Goal: Navigation & Orientation: Find specific page/section

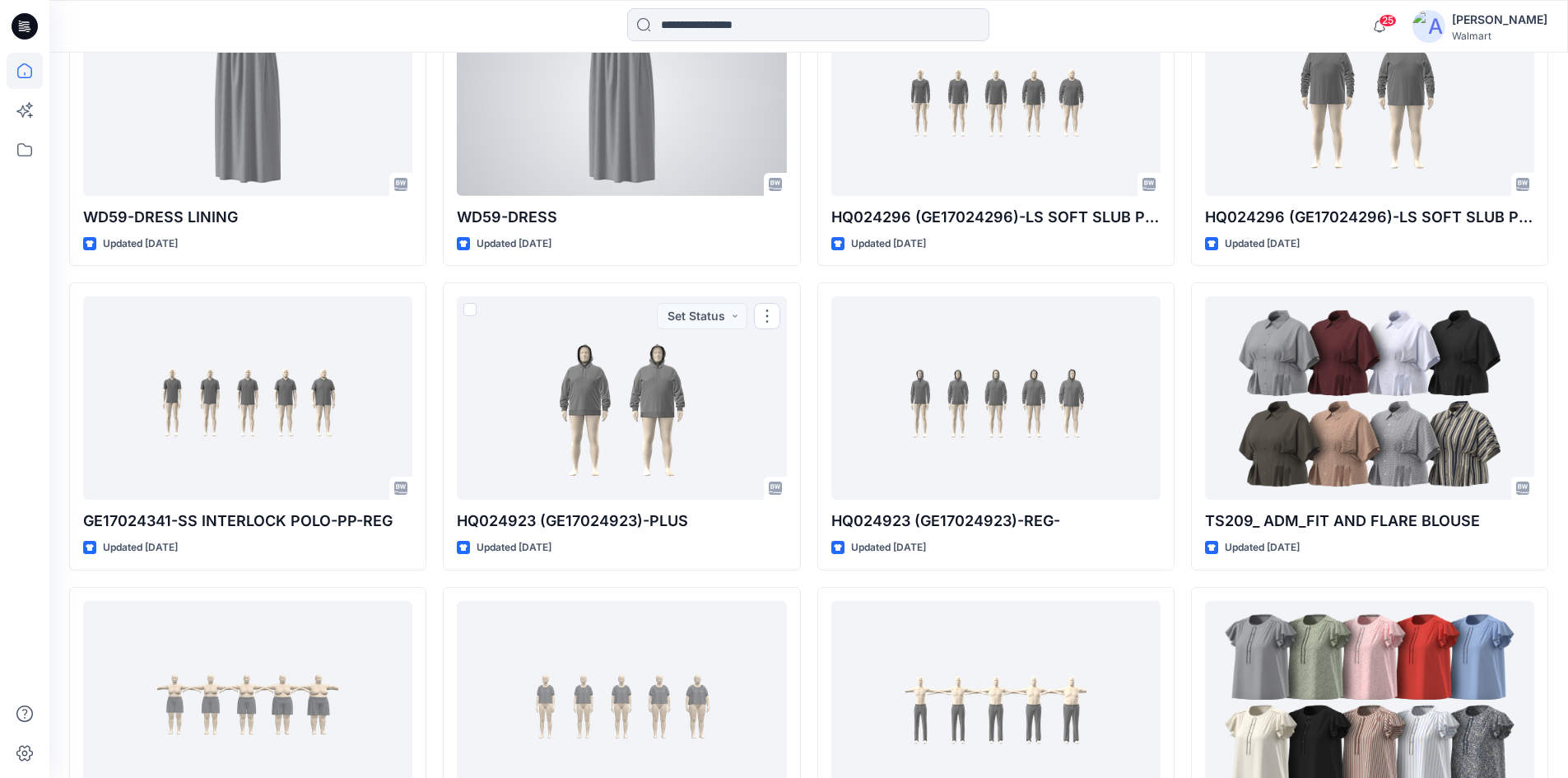
scroll to position [1308, 0]
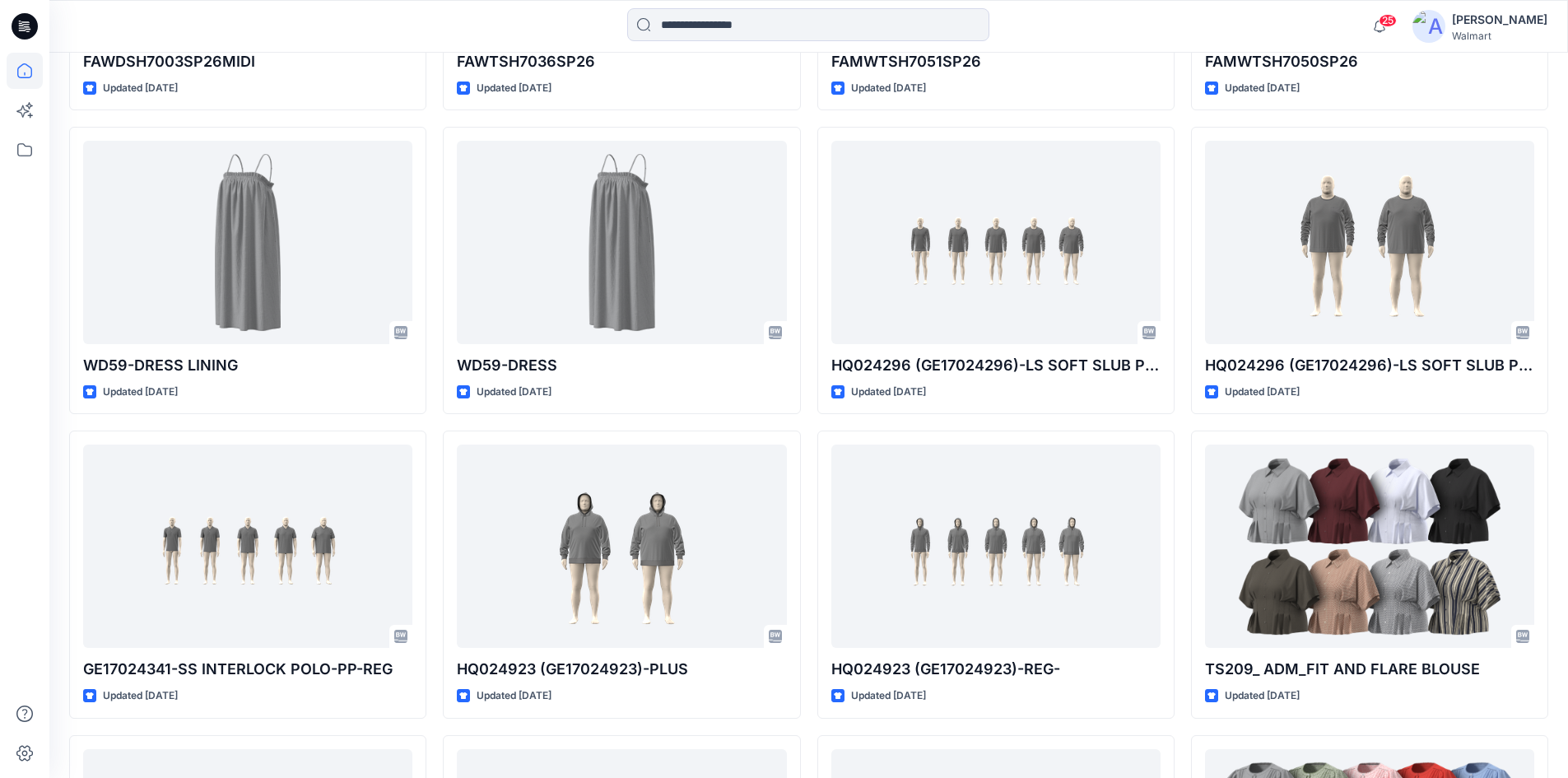
click at [23, 23] on icon at bounding box center [24, 26] width 26 height 26
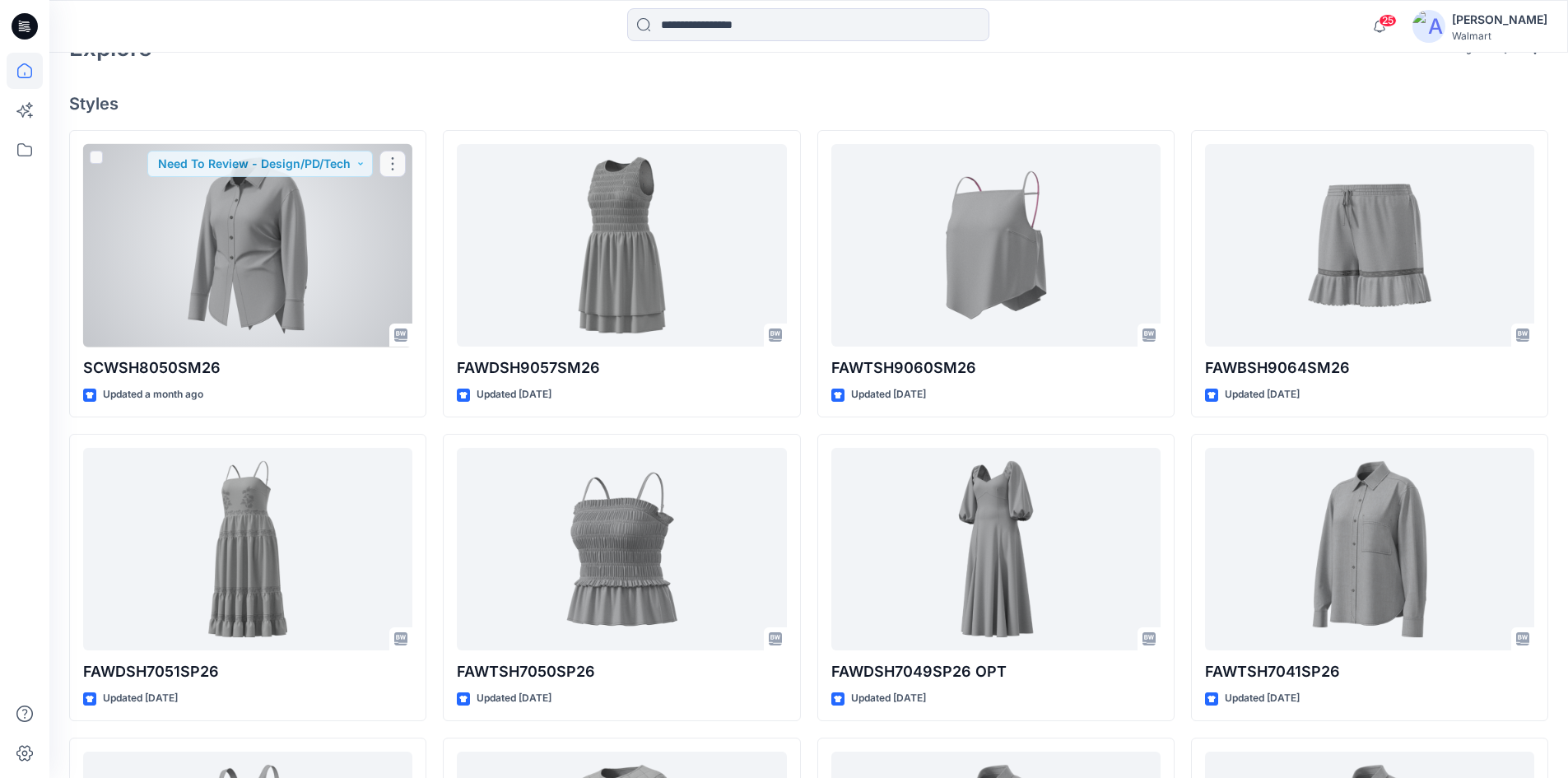
scroll to position [0, 0]
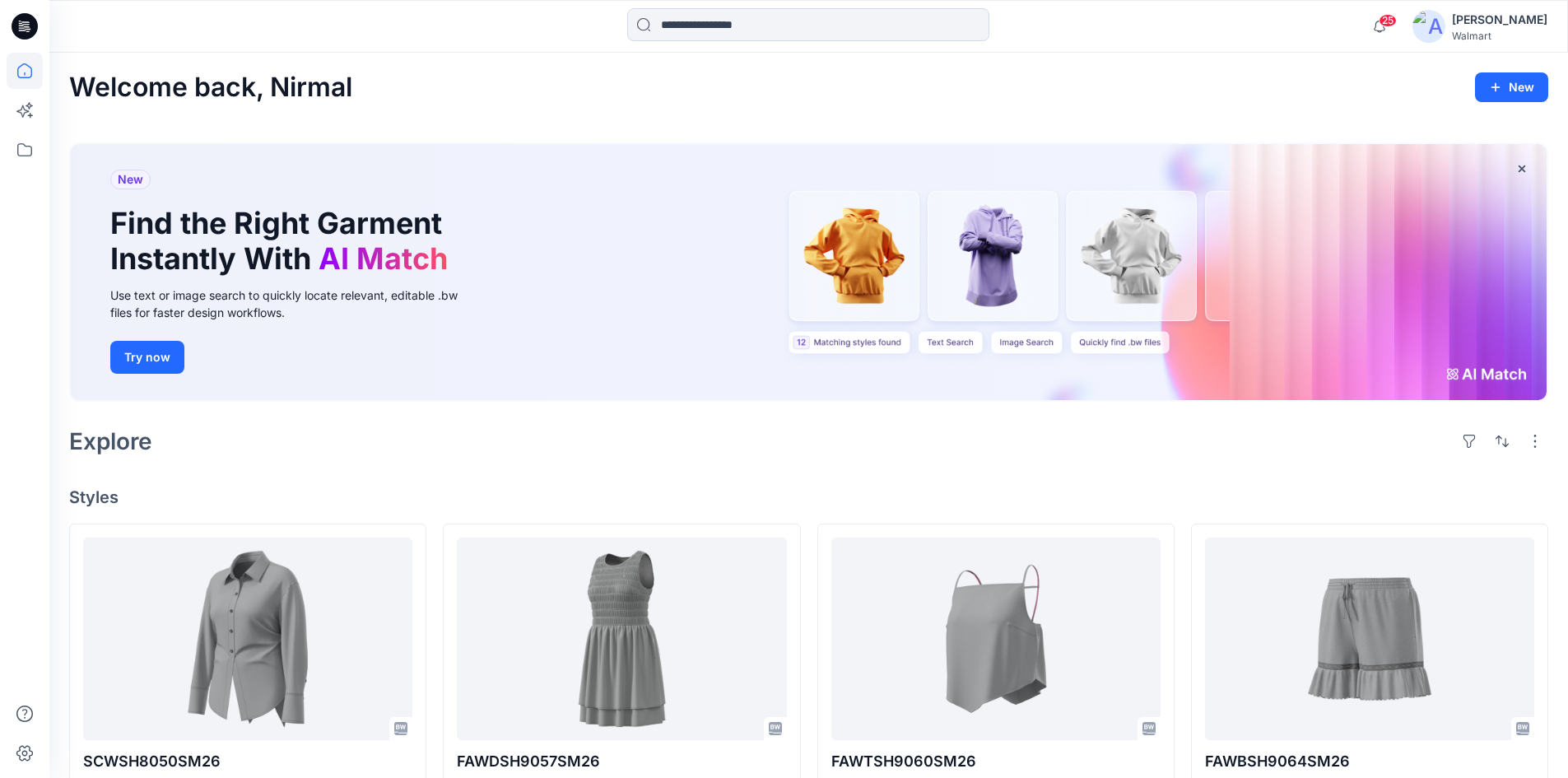
click at [1509, 23] on div "[PERSON_NAME]" at bounding box center [1499, 19] width 96 height 20
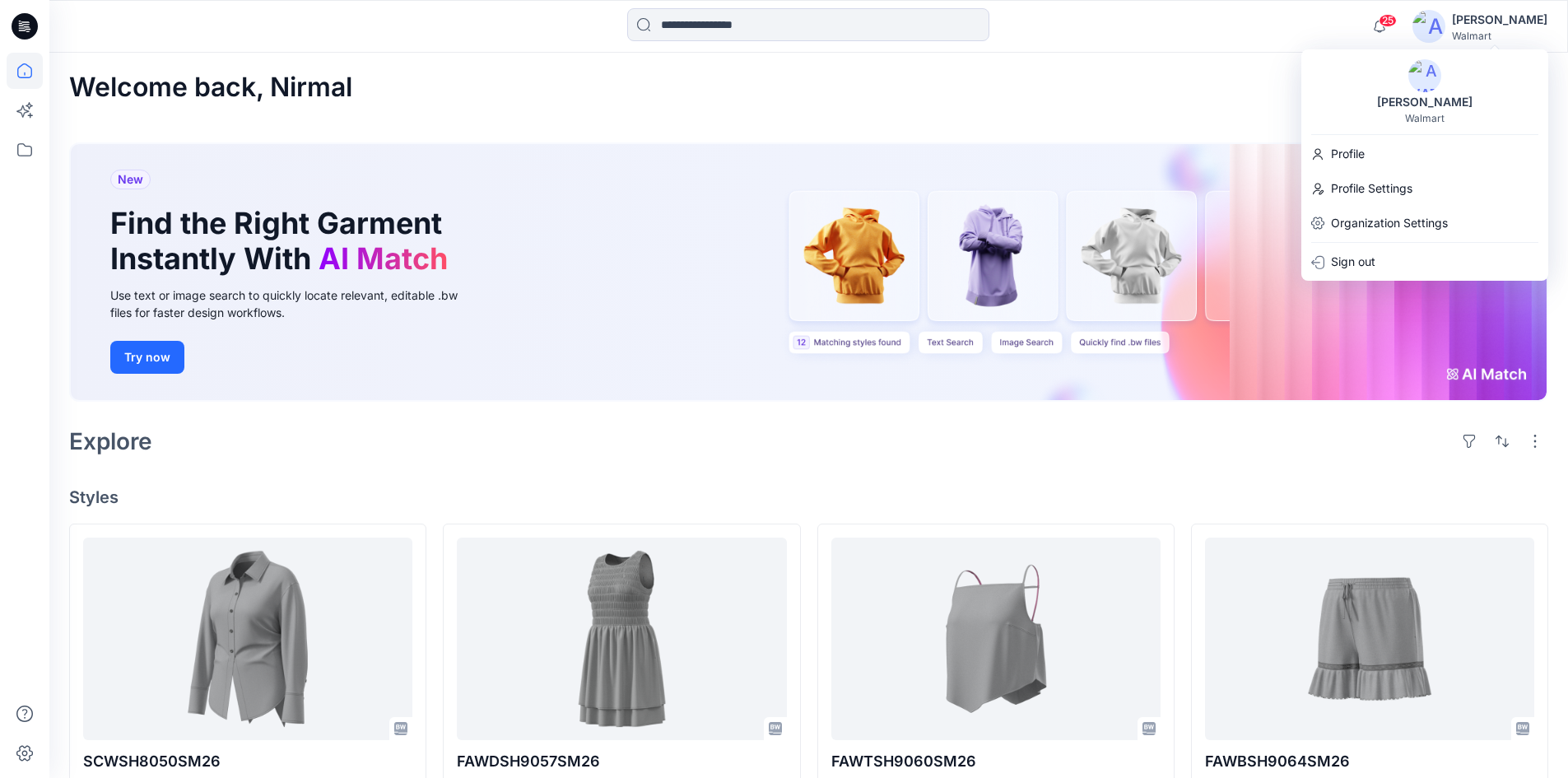
click at [956, 74] on div "Welcome back, Nirmal New" at bounding box center [808, 87] width 1479 height 30
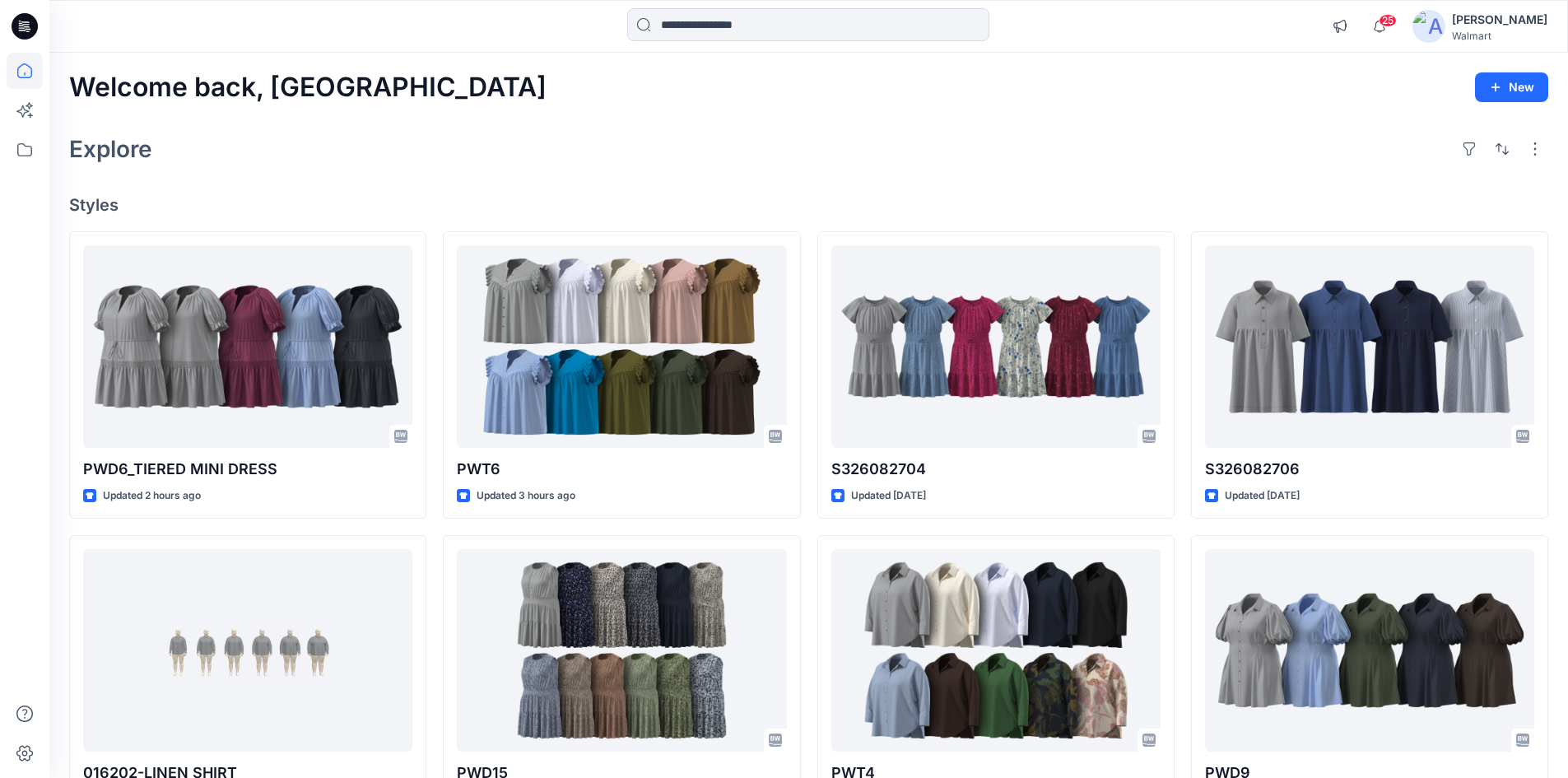
drag, startPoint x: 22, startPoint y: 23, endPoint x: 81, endPoint y: 1, distance: 63.0
click at [23, 23] on icon at bounding box center [24, 26] width 26 height 53
